Goal: Contribute content: Contribute content

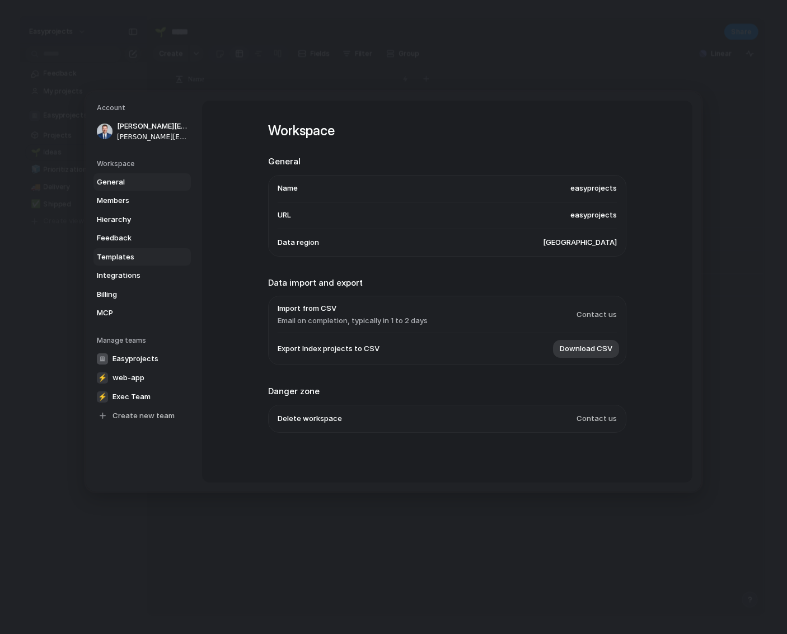
click at [126, 262] on span "Templates" at bounding box center [133, 257] width 72 height 11
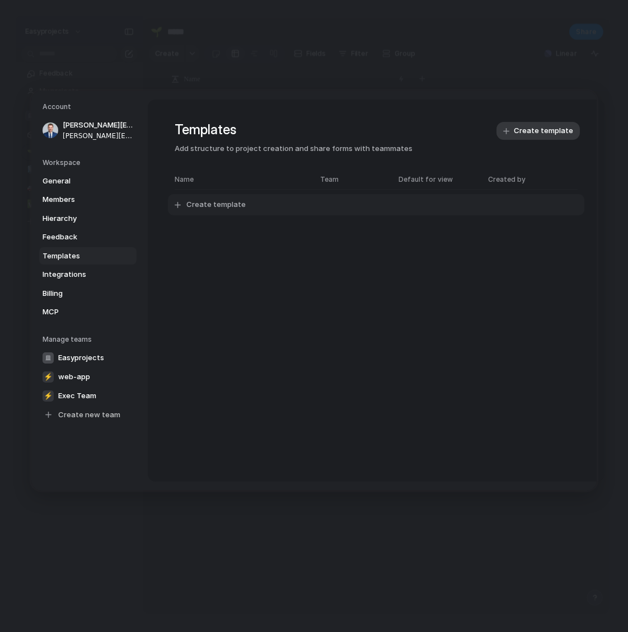
click at [227, 208] on span "Create template" at bounding box center [215, 205] width 59 height 11
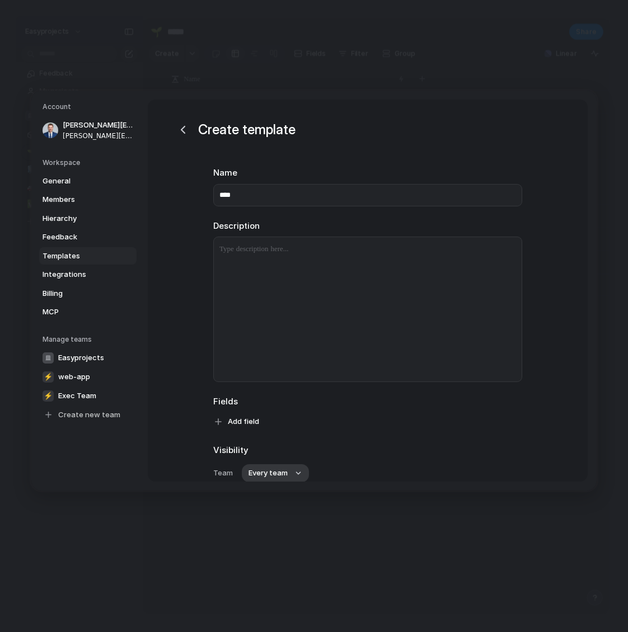
type input "****"
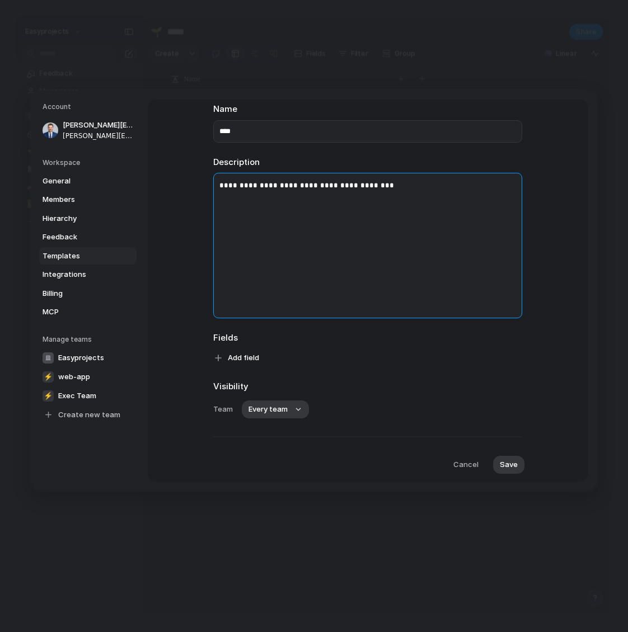
scroll to position [3, 0]
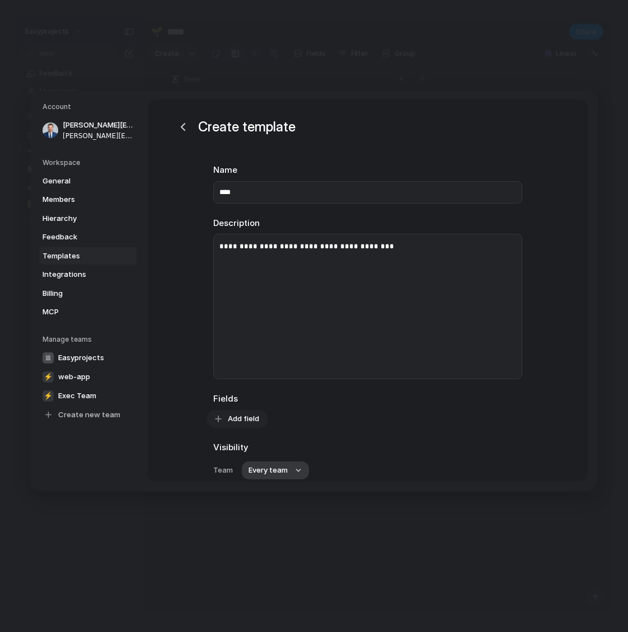
click at [243, 416] on span "Add field" at bounding box center [243, 418] width 31 height 11
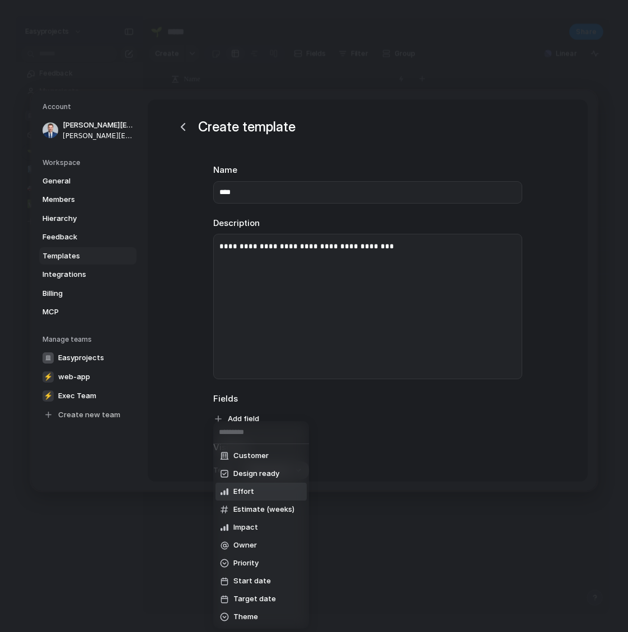
click at [258, 488] on li "Effort" at bounding box center [260, 492] width 91 height 18
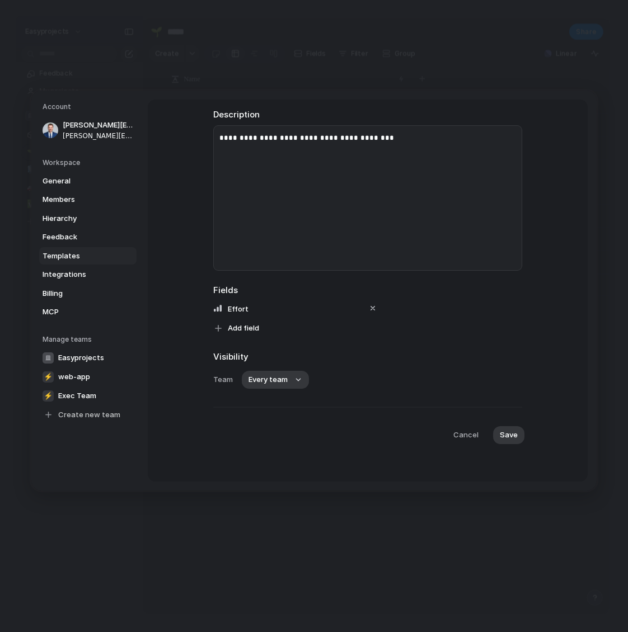
scroll to position [114, 0]
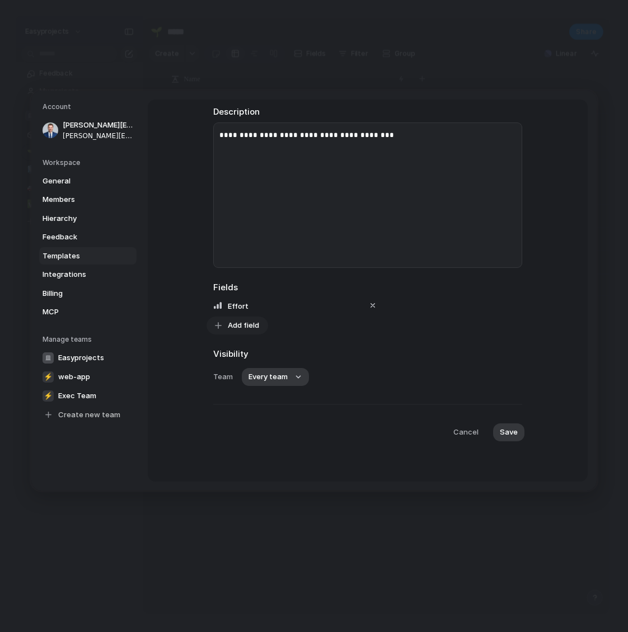
click at [247, 327] on span "Add field" at bounding box center [243, 325] width 31 height 11
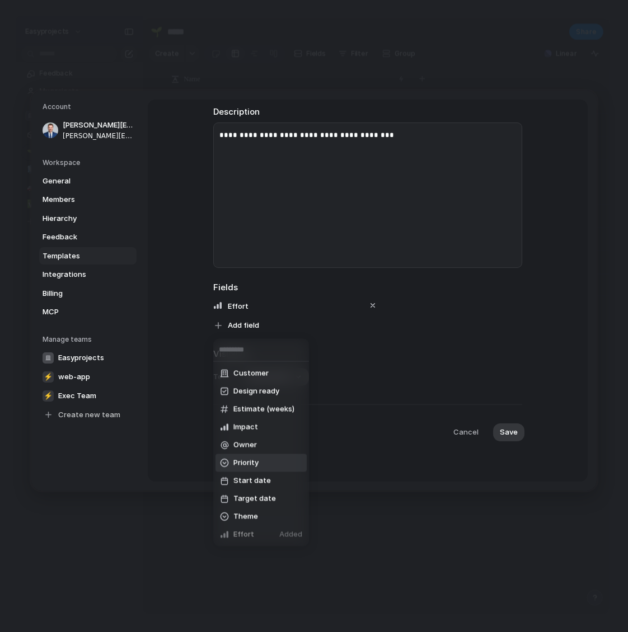
click at [249, 462] on span "Priority" at bounding box center [245, 463] width 25 height 11
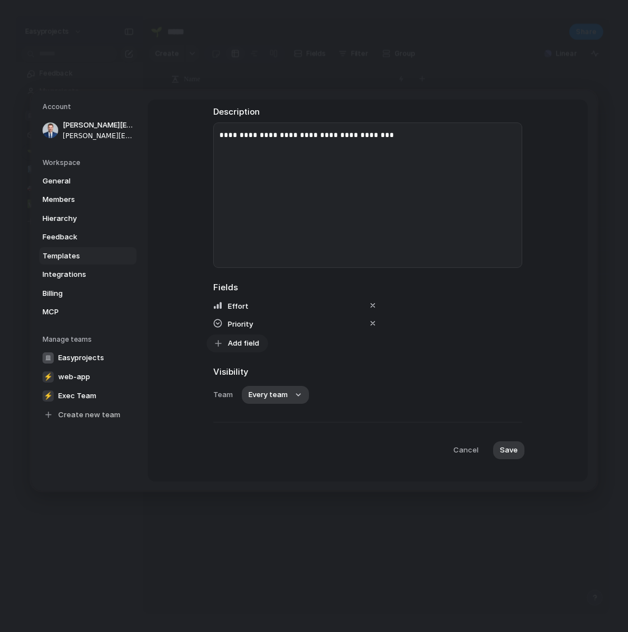
click at [241, 344] on span "Add field" at bounding box center [243, 343] width 31 height 11
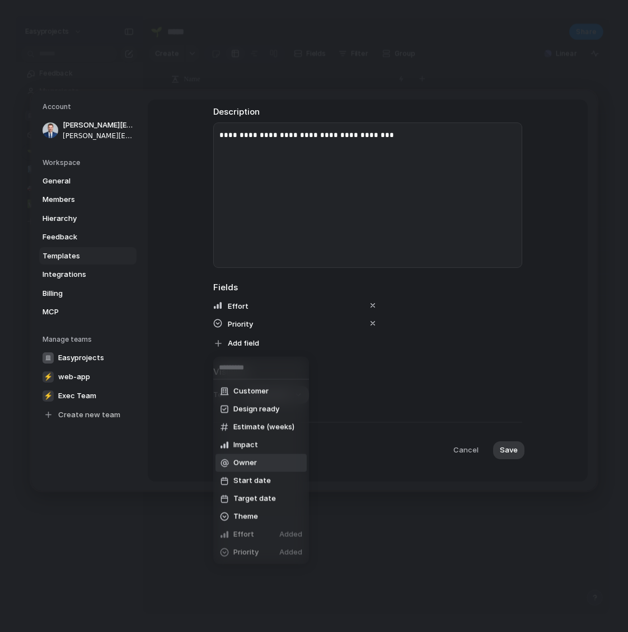
click at [248, 459] on span "Owner" at bounding box center [244, 463] width 23 height 11
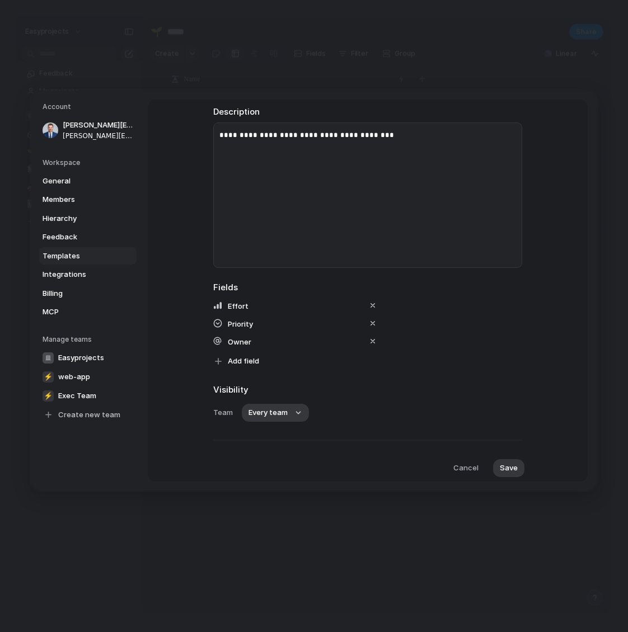
click at [505, 472] on span "Save" at bounding box center [509, 468] width 18 height 11
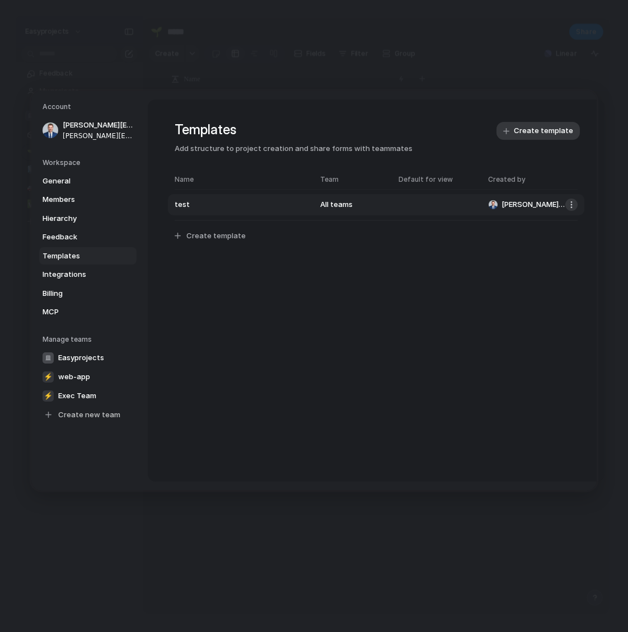
click at [575, 204] on button "button" at bounding box center [571, 205] width 12 height 12
click at [454, 217] on div "Delete template" at bounding box center [314, 316] width 628 height 632
click at [520, 211] on button "test All teams [PERSON_NAME][EMAIL_ADDRESS][PERSON_NAME]" at bounding box center [376, 204] width 416 height 21
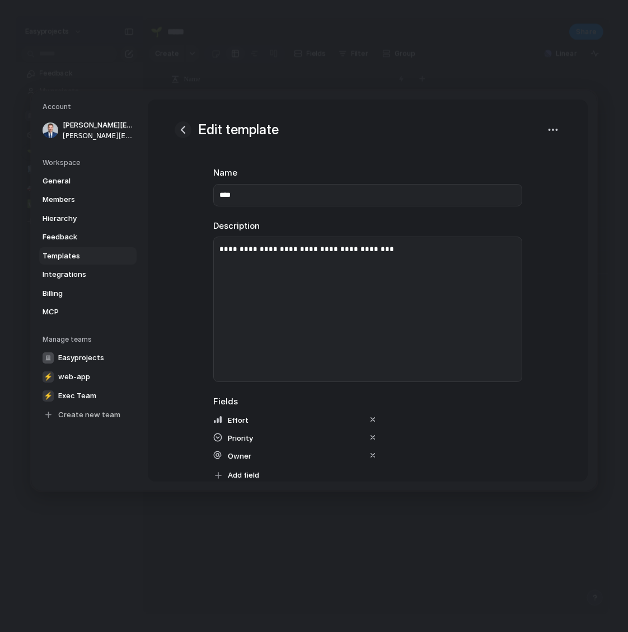
click at [182, 131] on div "button" at bounding box center [182, 129] width 13 height 13
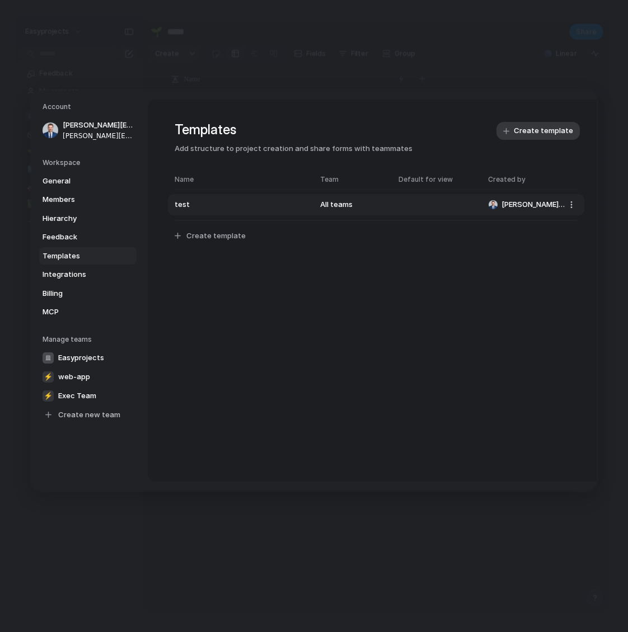
click at [422, 208] on button "test All teams [PERSON_NAME][EMAIL_ADDRESS][PERSON_NAME]" at bounding box center [376, 204] width 416 height 21
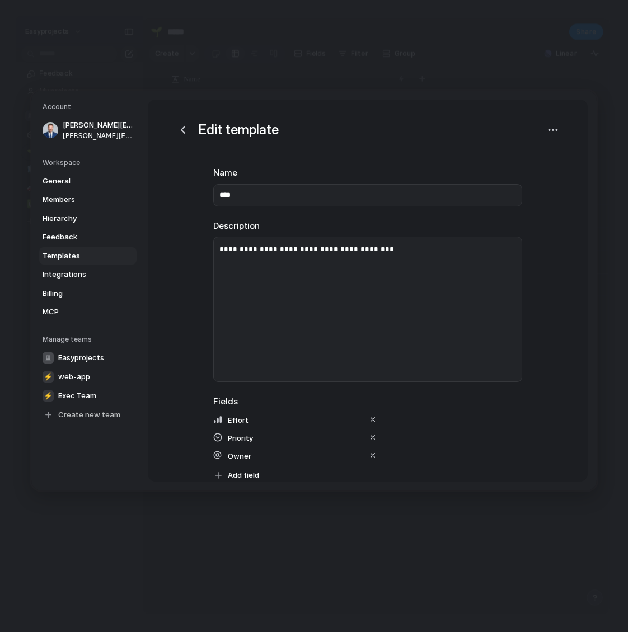
click at [577, 403] on div "**********" at bounding box center [368, 366] width 440 height 533
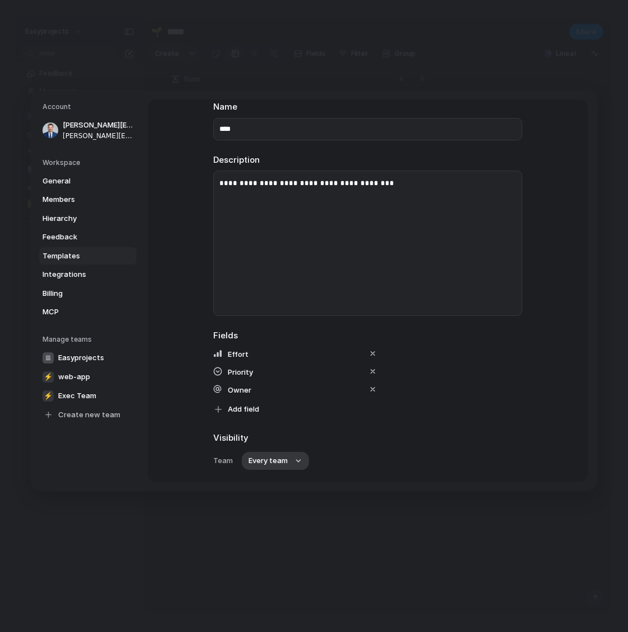
scroll to position [150, 0]
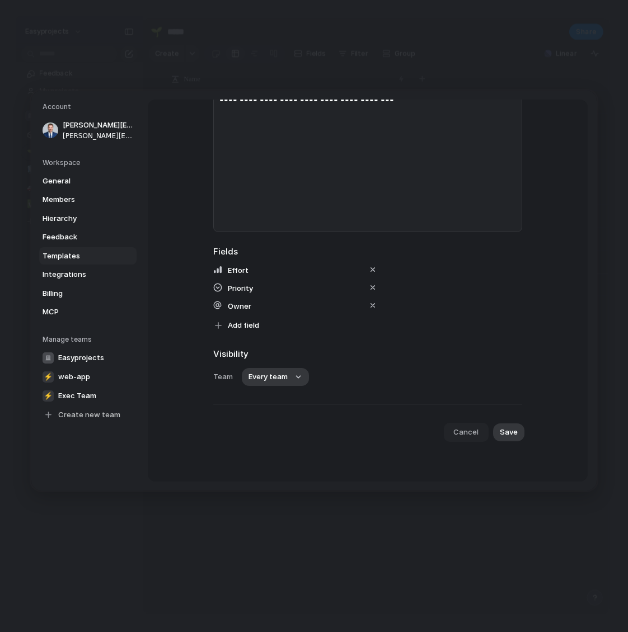
click at [472, 432] on span "Cancel" at bounding box center [465, 432] width 25 height 11
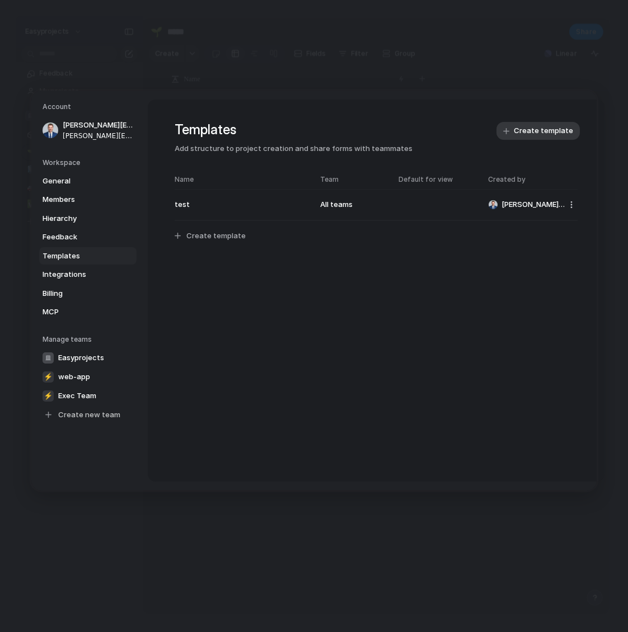
scroll to position [0, 0]
click at [573, 204] on button "button" at bounding box center [571, 205] width 12 height 12
click at [532, 226] on span "Delete template" at bounding box center [545, 227] width 58 height 11
